Goal: Information Seeking & Learning: Learn about a topic

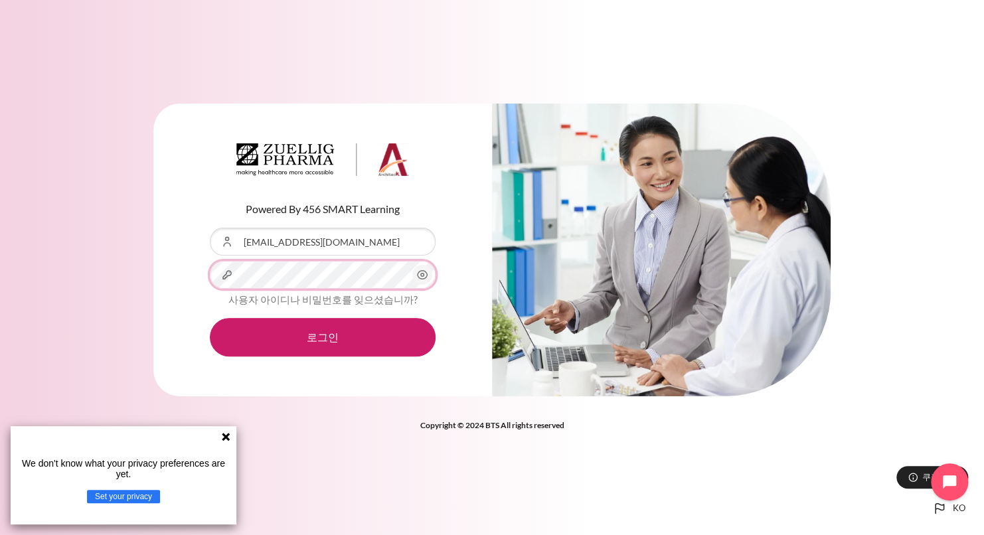
click at [210, 318] on button "로그인" at bounding box center [323, 337] width 226 height 39
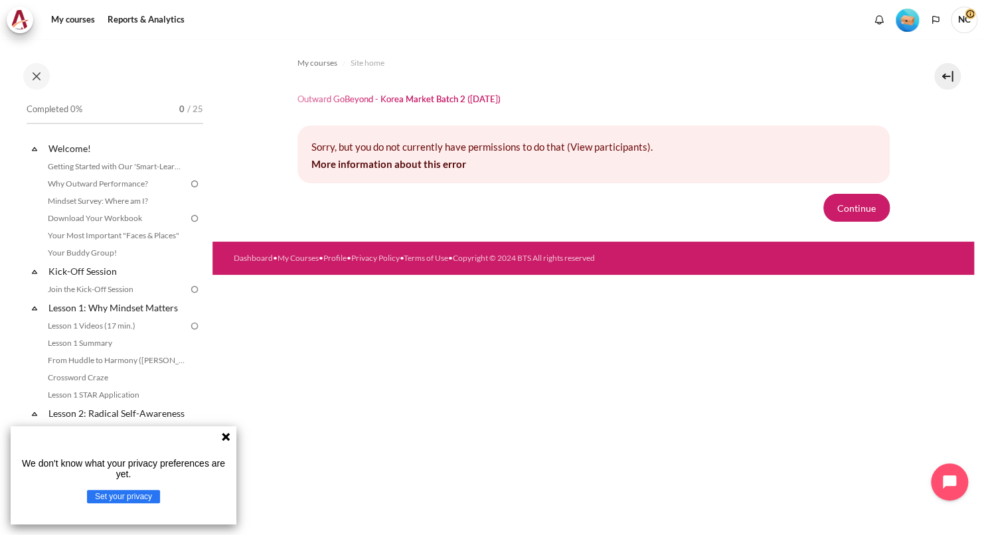
click at [224, 435] on icon at bounding box center [226, 437] width 8 height 8
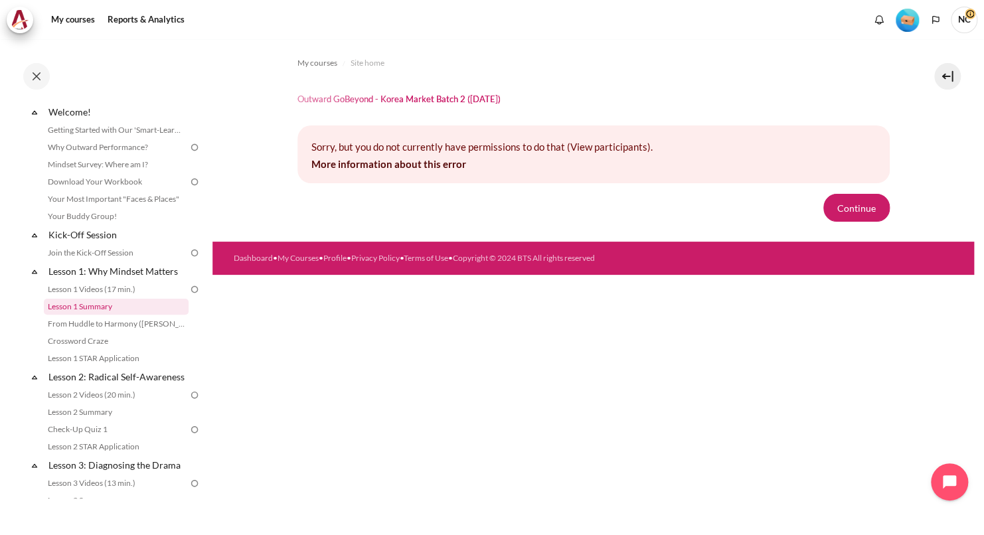
scroll to position [66, 0]
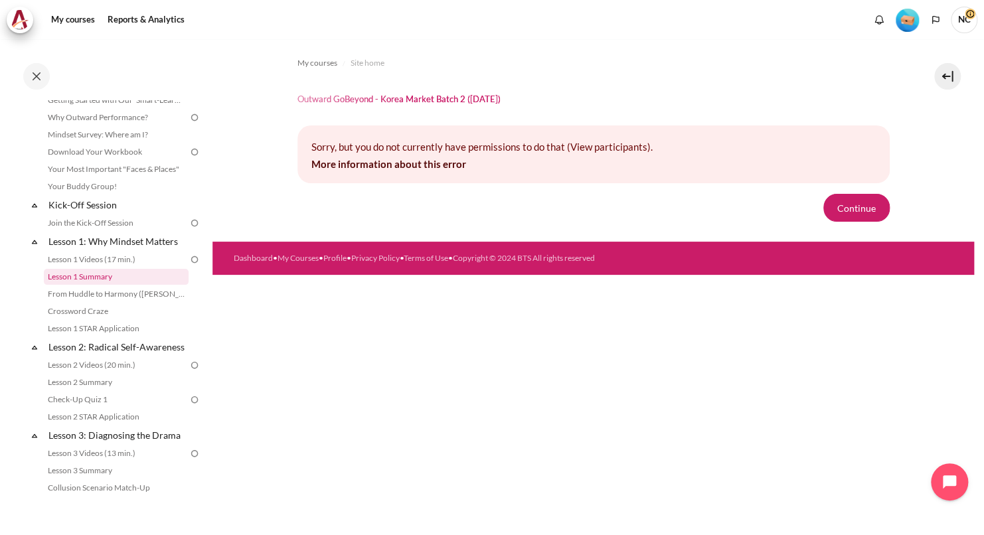
click at [112, 279] on link "Lesson 1 Summary" at bounding box center [116, 277] width 145 height 16
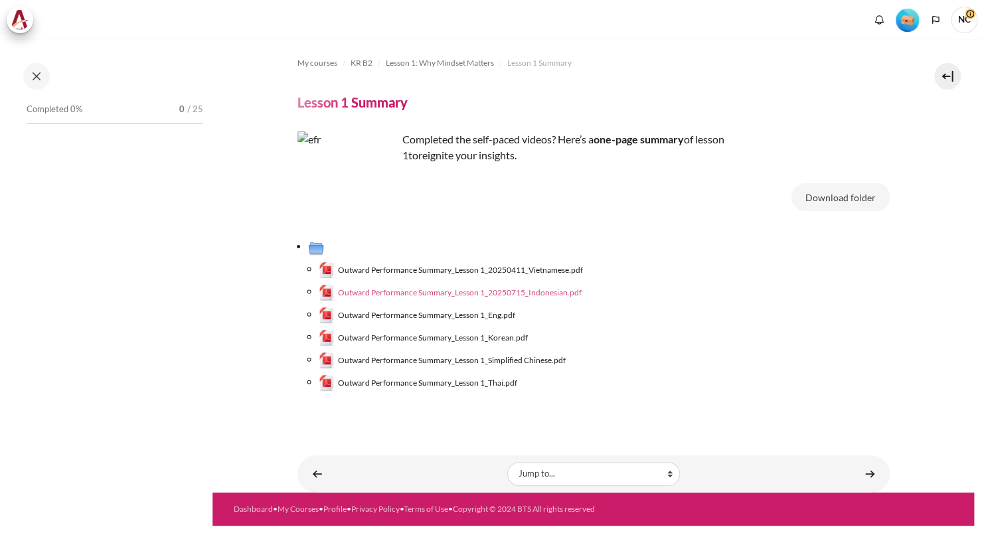
click at [456, 291] on span "Outward Performance Summary_Lesson 1_20250715_Indonesian.pdf" at bounding box center [460, 293] width 244 height 12
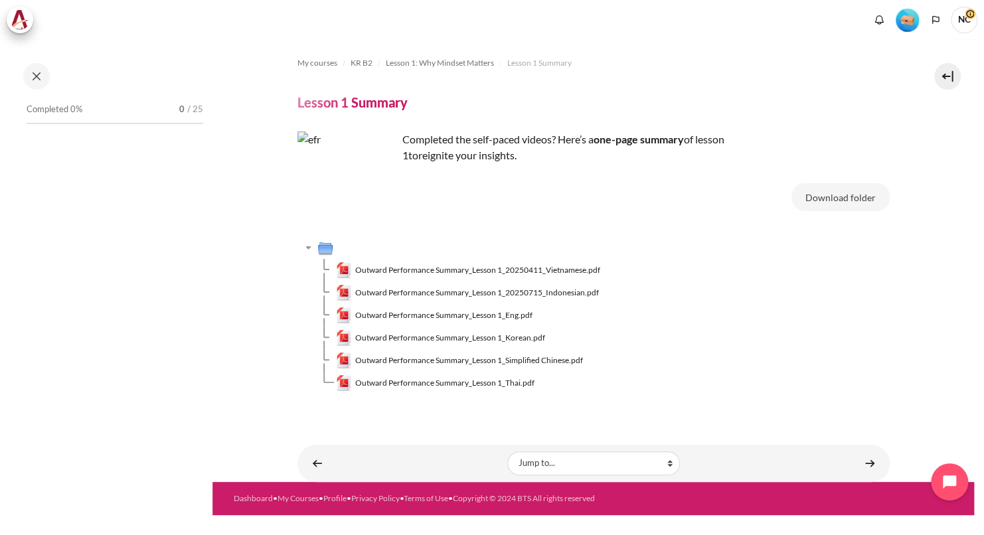
scroll to position [44, 0]
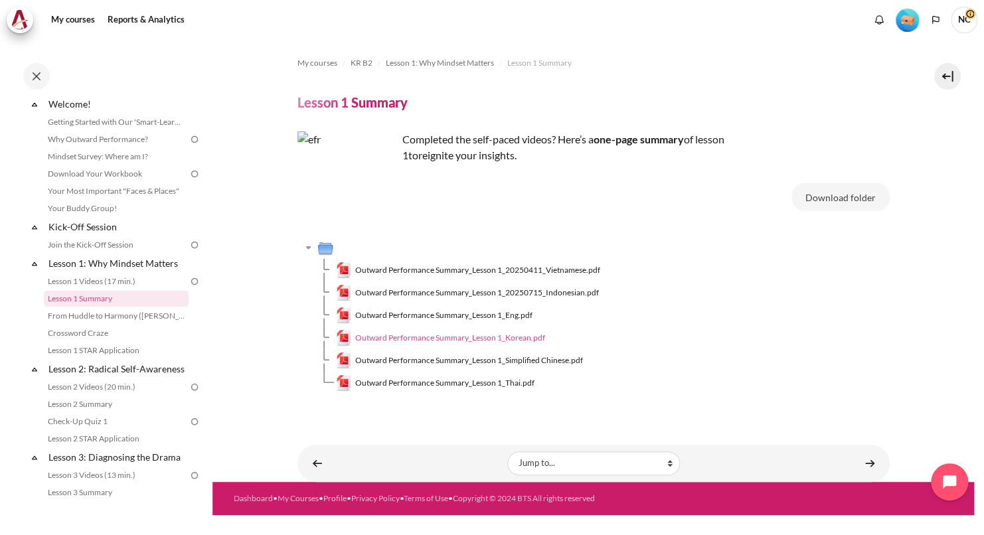
click at [428, 335] on span "Outward Performance Summary_Lesson 1_Korean.pdf" at bounding box center [450, 338] width 190 height 12
